Goal: Contribute content

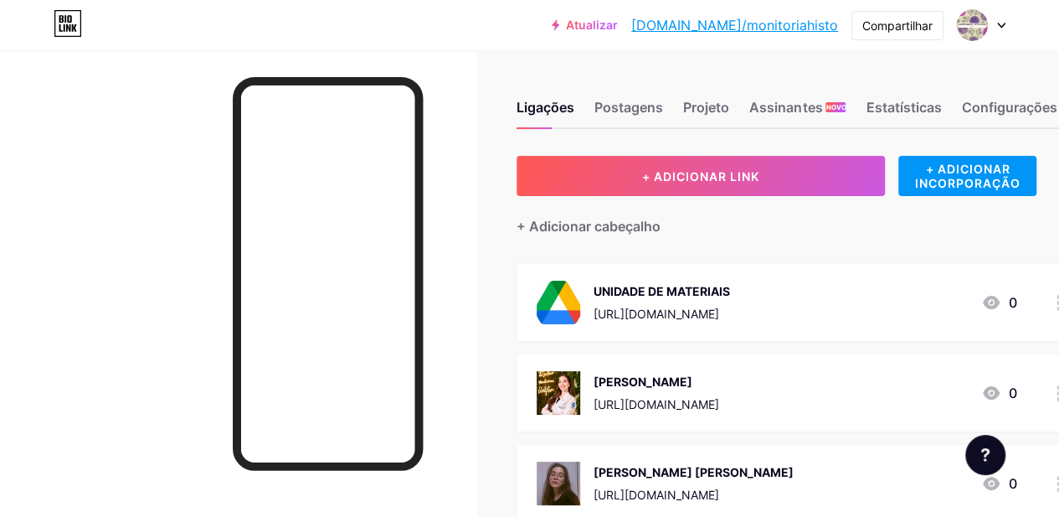
click at [440, 58] on div at bounding box center [238, 308] width 476 height 517
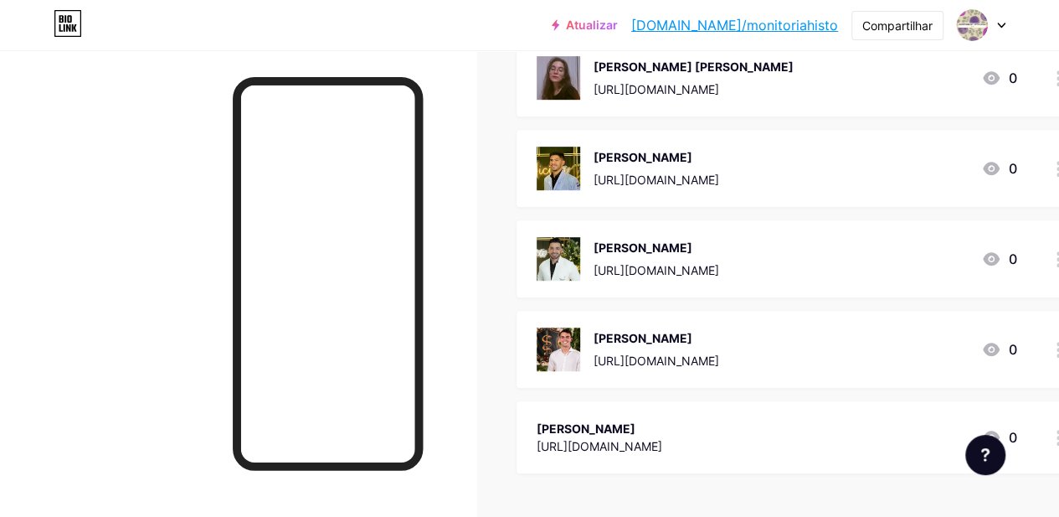
scroll to position [556, 0]
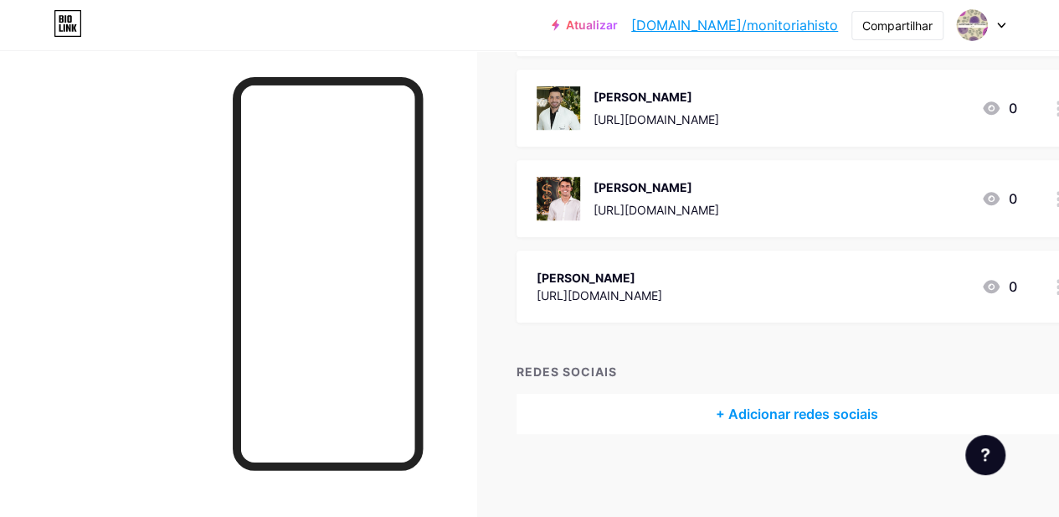
click at [735, 275] on div "[PERSON_NAME] [URL][DOMAIN_NAME] 0" at bounding box center [777, 286] width 480 height 39
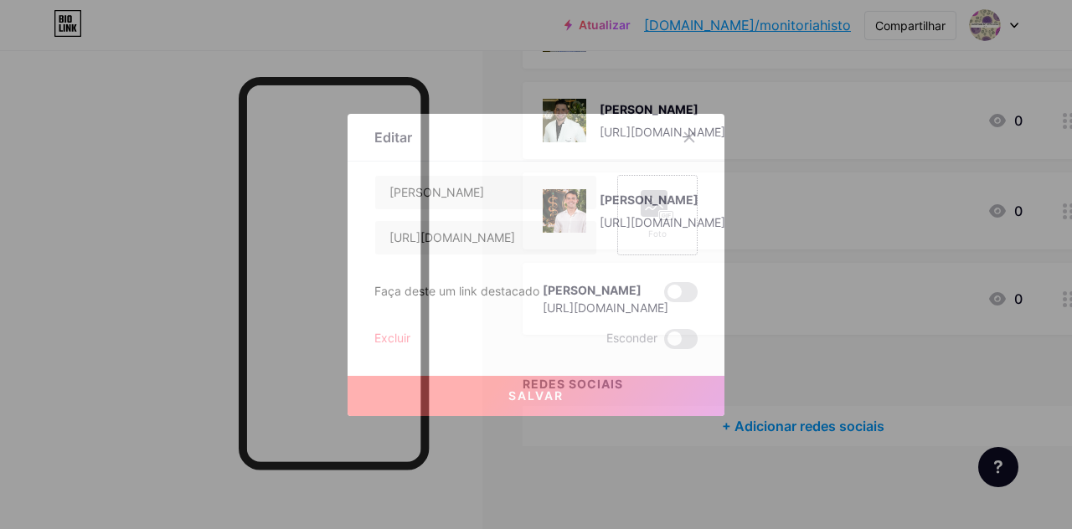
click at [660, 208] on rect at bounding box center [653, 203] width 27 height 27
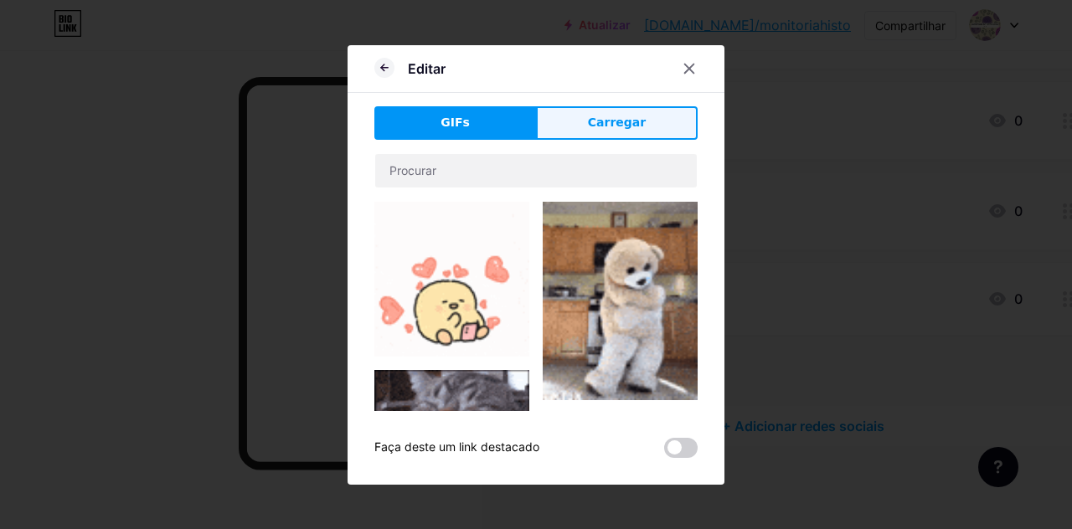
click at [588, 131] on span "Carregar" at bounding box center [617, 123] width 58 height 18
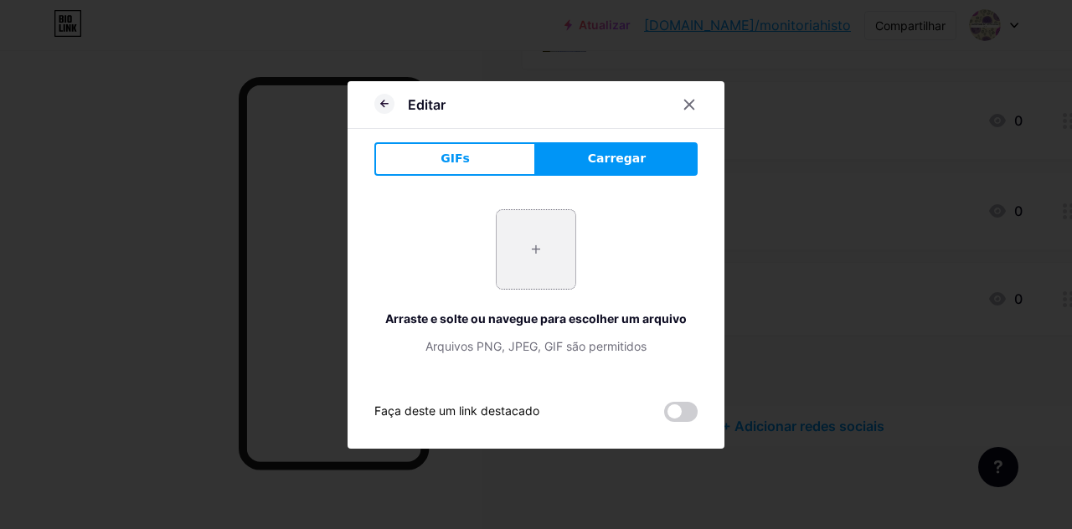
click at [526, 240] on input "file" at bounding box center [535, 249] width 79 height 79
type input "C:\fakepath\WhatsApp Image [DATE] 20.38.12.jpeg"
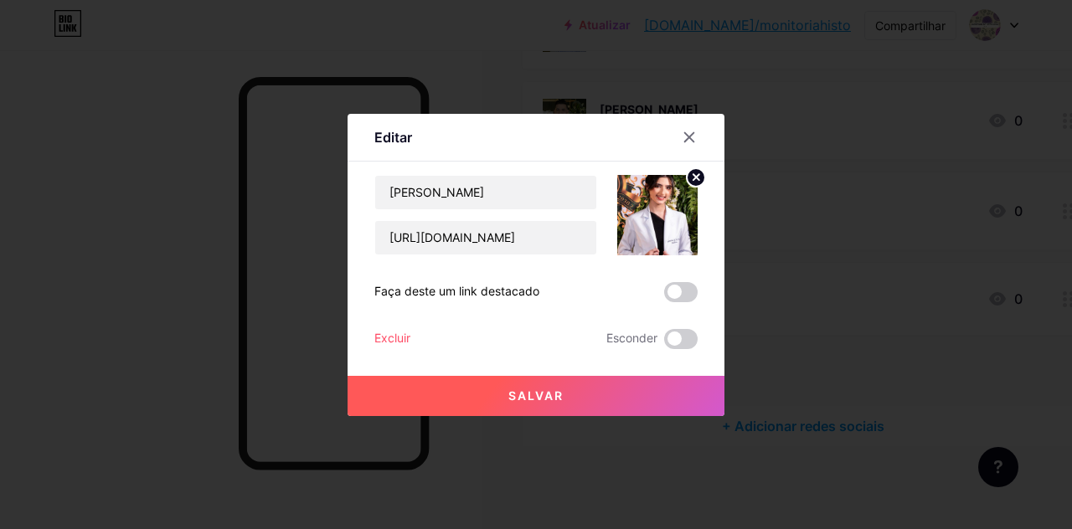
click at [660, 197] on img at bounding box center [657, 215] width 80 height 80
click at [655, 218] on img at bounding box center [657, 215] width 80 height 80
click at [686, 177] on circle at bounding box center [695, 177] width 18 height 18
click at [660, 185] on div "Foto" at bounding box center [657, 215] width 80 height 80
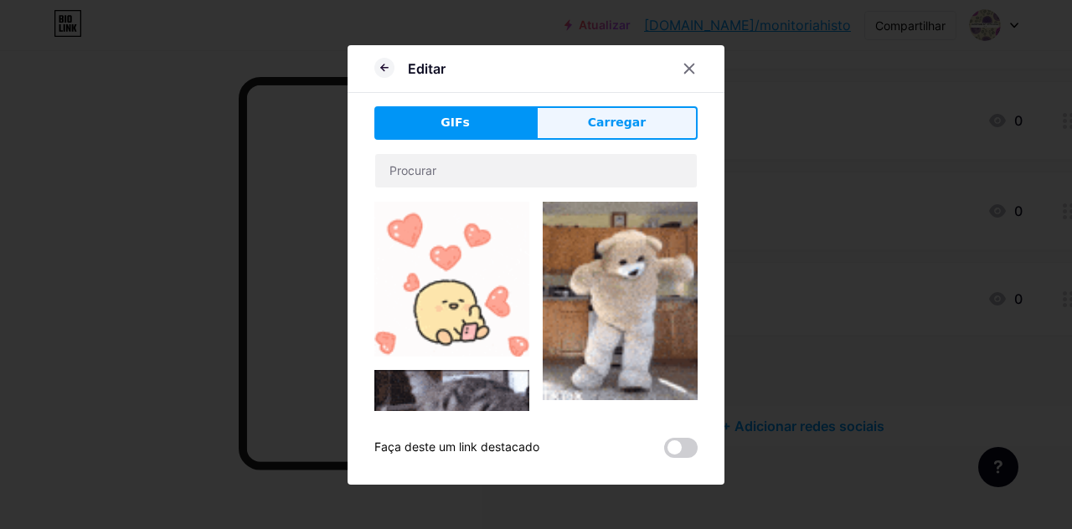
click at [562, 116] on button "Carregar" at bounding box center [617, 122] width 162 height 33
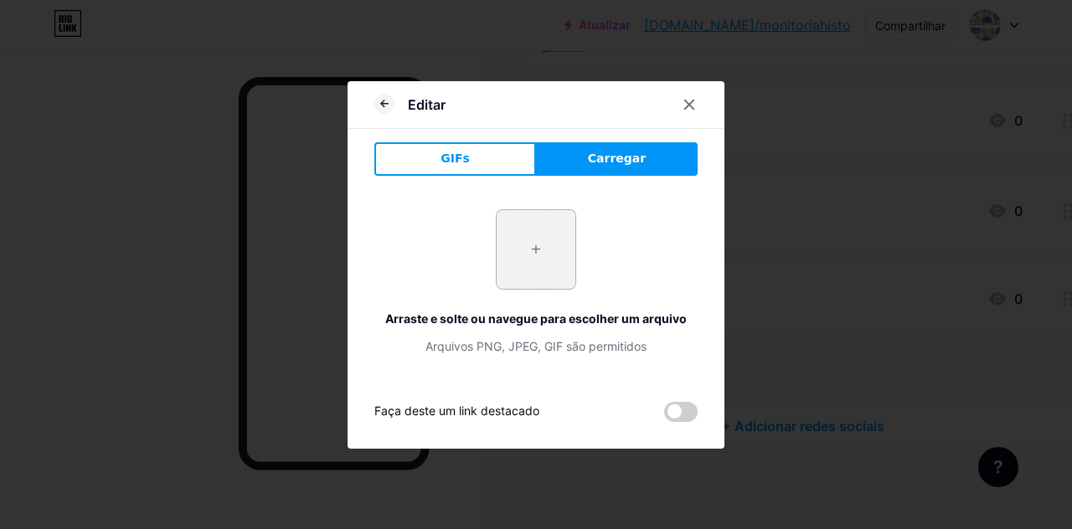
click at [533, 231] on input "file" at bounding box center [535, 249] width 79 height 79
type input "C:\fakepath\WhatsApp Image [DATE] 20.39.01.jpeg"
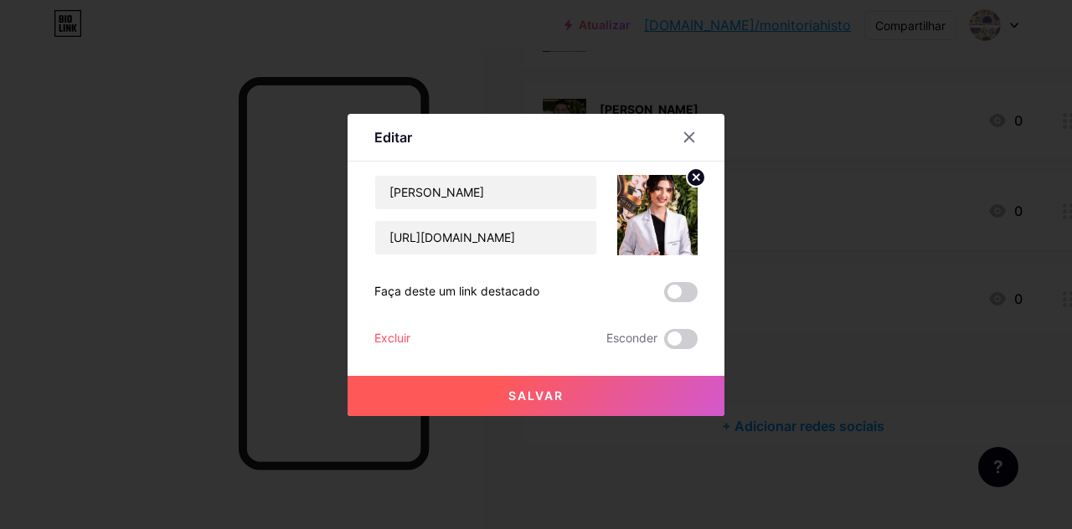
click at [693, 172] on circle at bounding box center [695, 177] width 18 height 18
click at [650, 231] on font "Foto" at bounding box center [657, 234] width 18 height 10
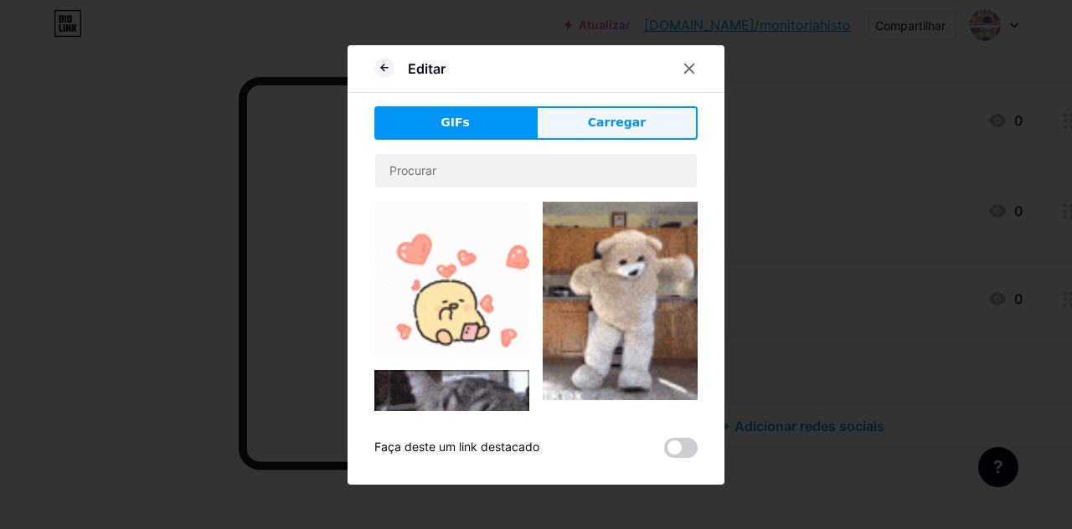
click at [650, 126] on button "Carregar" at bounding box center [617, 122] width 162 height 33
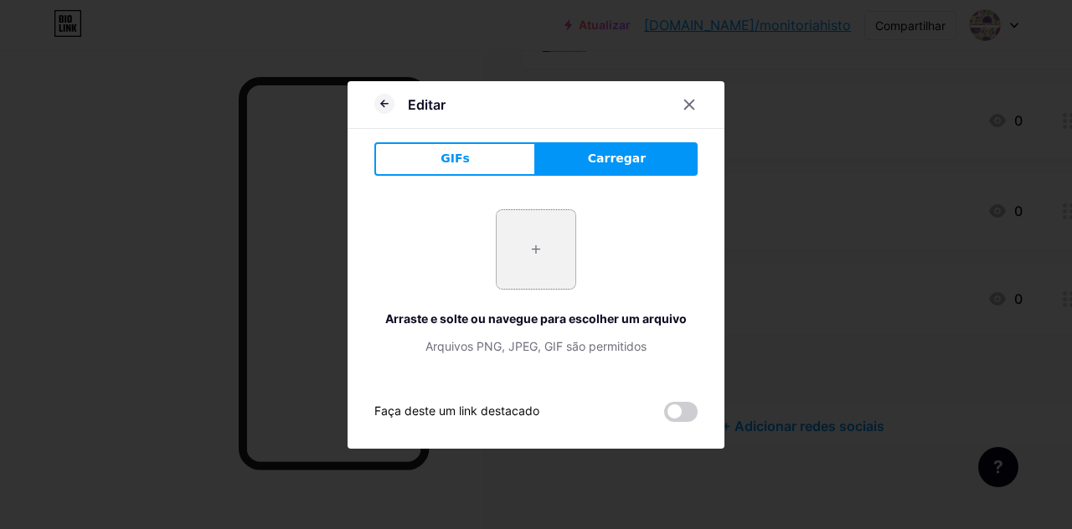
click at [516, 260] on input "file" at bounding box center [535, 249] width 79 height 79
type input "C:\fakepath\WhatsApp Image [DATE] 20.39.34.jpeg"
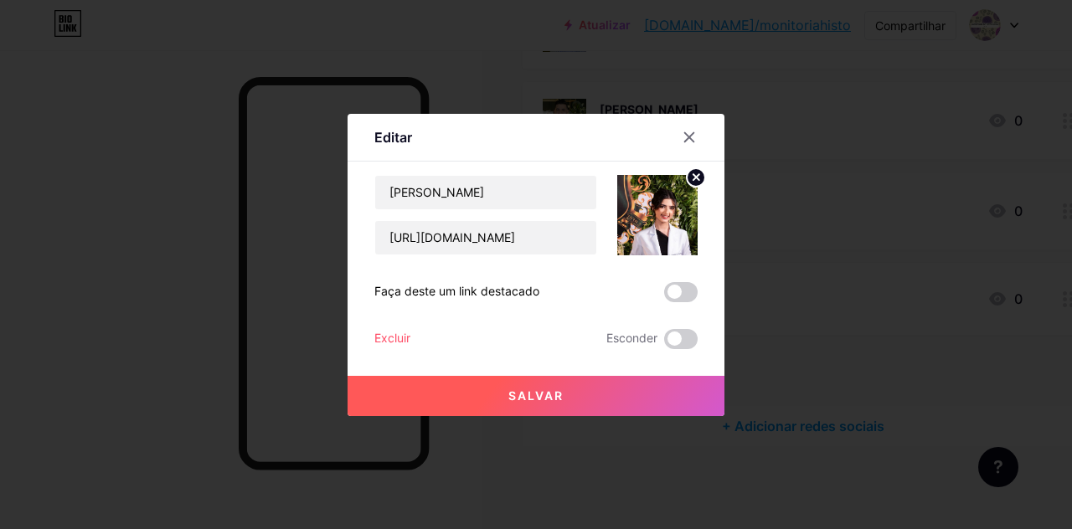
click at [532, 396] on font "Salvar" at bounding box center [535, 395] width 55 height 14
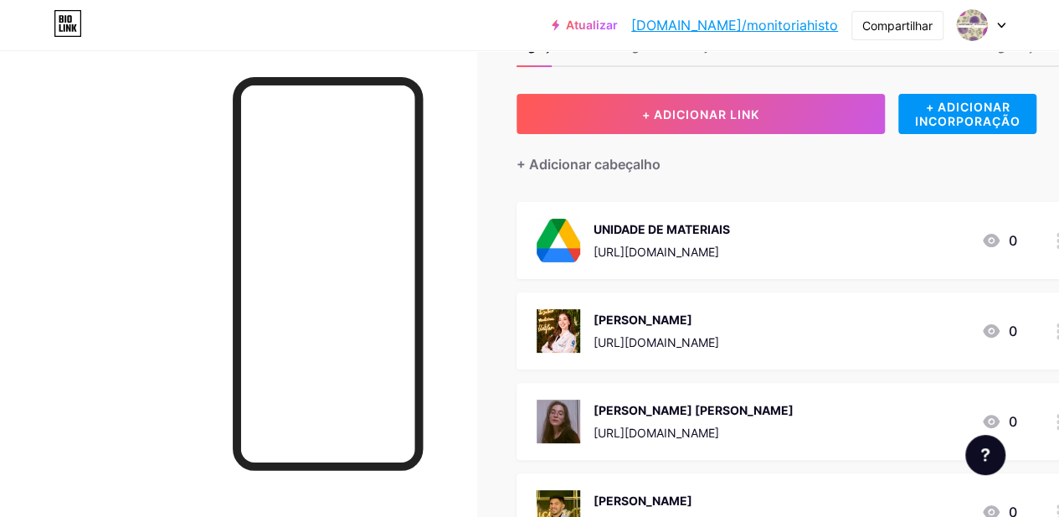
scroll to position [59, 0]
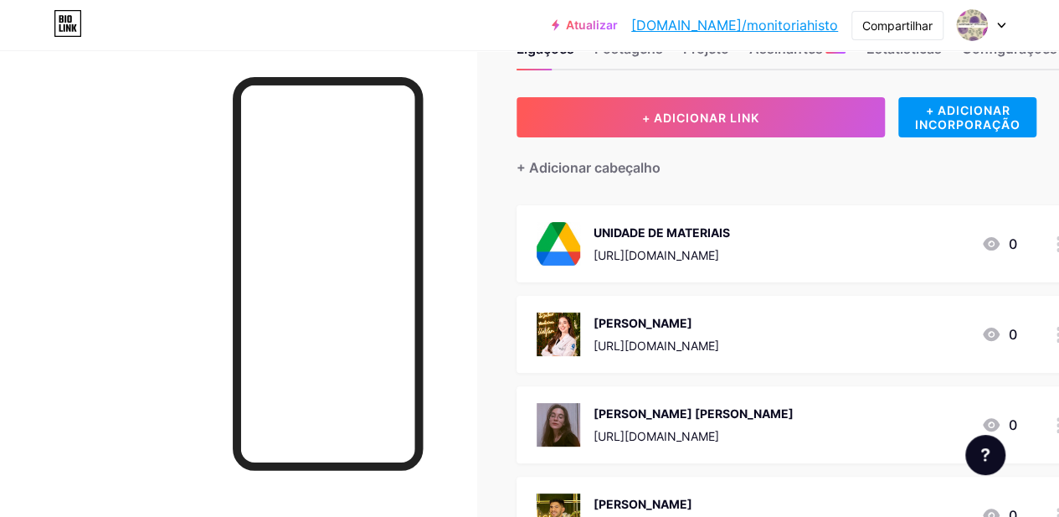
click at [719, 249] on font "[URL][DOMAIN_NAME]" at bounding box center [657, 255] width 126 height 14
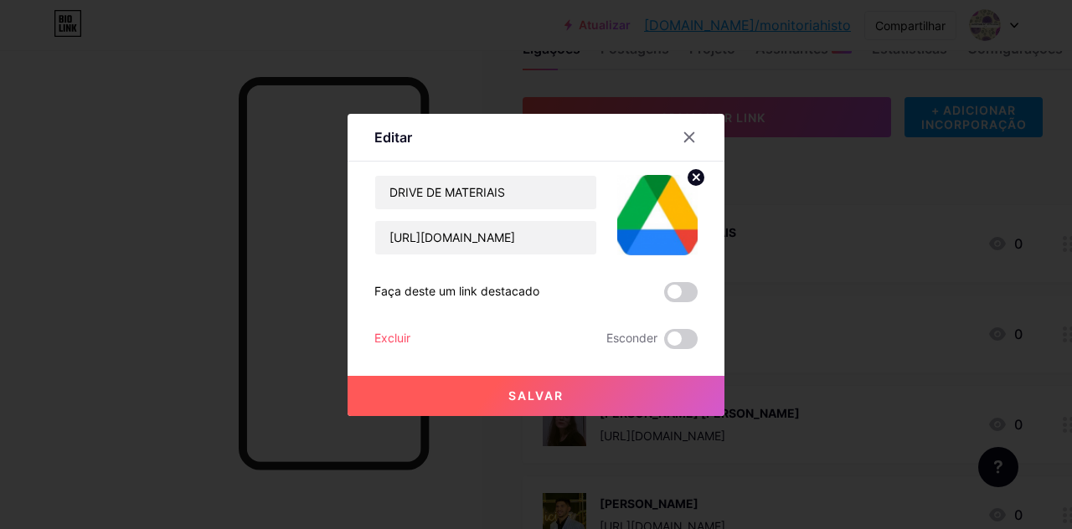
click at [489, 53] on div at bounding box center [536, 264] width 1072 height 529
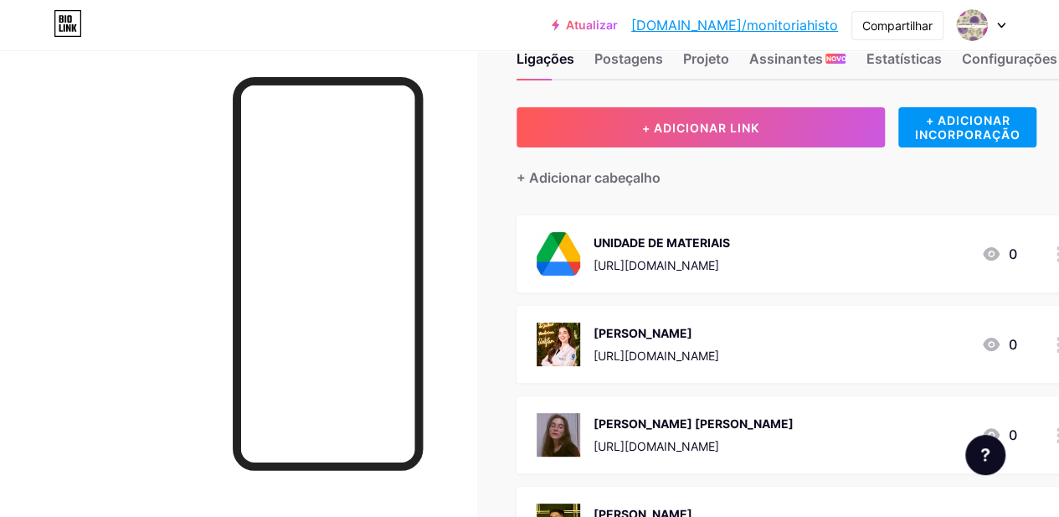
scroll to position [0, 0]
